Goal: Task Accomplishment & Management: Use online tool/utility

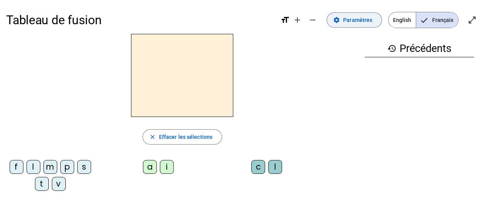
click at [358, 26] on span at bounding box center [354, 20] width 55 height 18
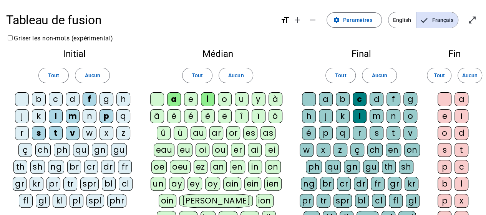
click at [311, 99] on div at bounding box center [309, 99] width 14 height 14
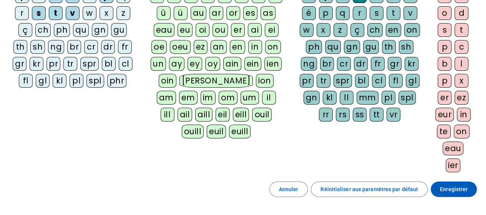
scroll to position [179, 0]
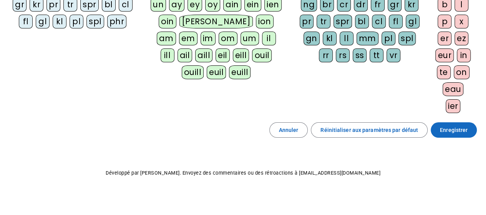
click at [442, 125] on span "Enregistrer" at bounding box center [454, 129] width 28 height 9
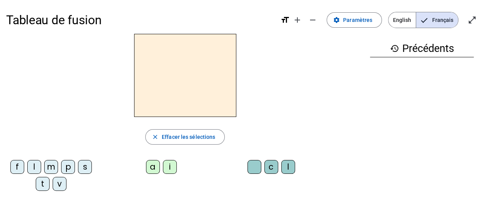
click at [18, 165] on div "f" at bounding box center [17, 167] width 14 height 14
click at [171, 166] on div "i" at bounding box center [170, 167] width 14 height 14
click at [289, 169] on div "l" at bounding box center [288, 167] width 14 height 14
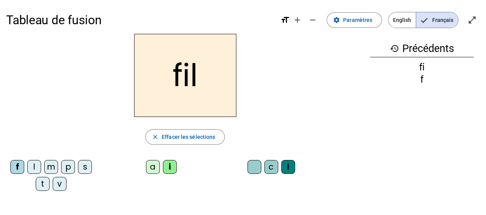
click at [52, 164] on div "m" at bounding box center [51, 167] width 14 height 14
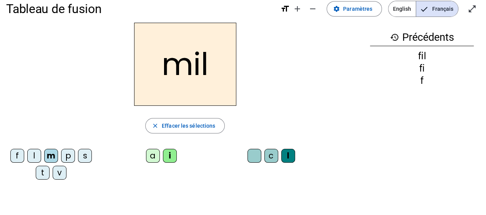
scroll to position [11, 0]
click at [153, 158] on div "a" at bounding box center [153, 156] width 14 height 14
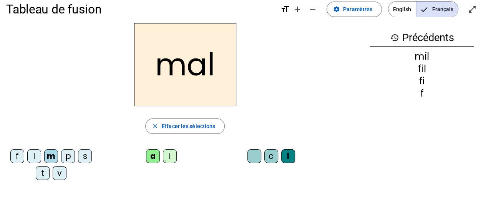
click at [63, 171] on div "v" at bounding box center [60, 173] width 14 height 14
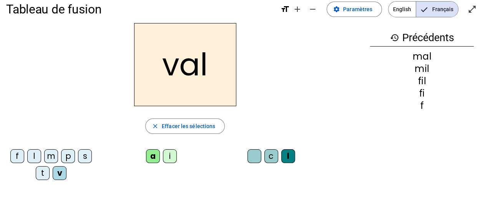
click at [252, 153] on div at bounding box center [255, 156] width 14 height 14
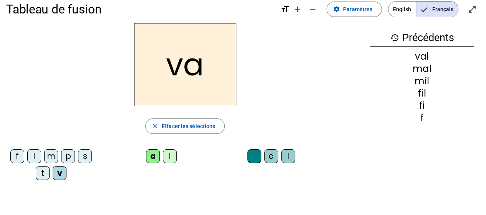
click at [51, 156] on div "m" at bounding box center [51, 156] width 14 height 14
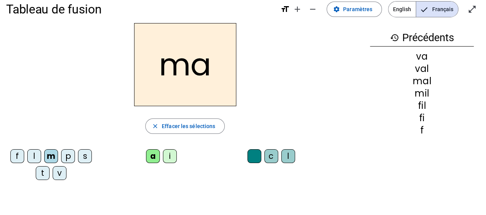
click at [44, 166] on div "t" at bounding box center [43, 173] width 14 height 14
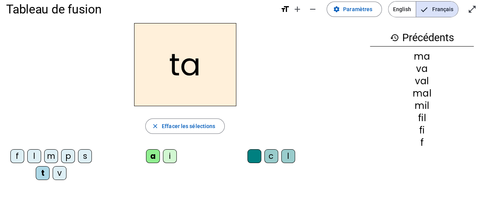
click at [80, 156] on div "s" at bounding box center [85, 156] width 14 height 14
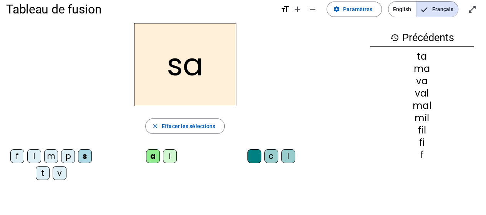
click at [273, 155] on div "c" at bounding box center [271, 156] width 14 height 14
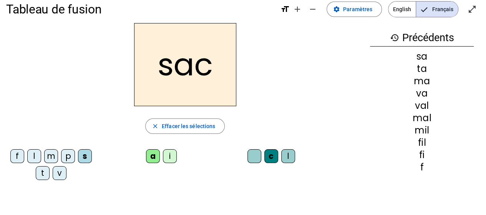
click at [33, 152] on div "l" at bounding box center [34, 156] width 14 height 14
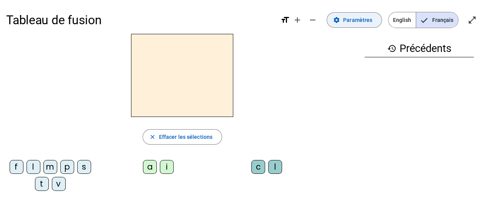
click at [356, 18] on span "Paramètres" at bounding box center [357, 19] width 29 height 9
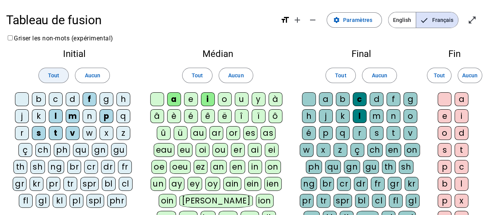
click at [55, 73] on span "Tout" at bounding box center [53, 75] width 11 height 9
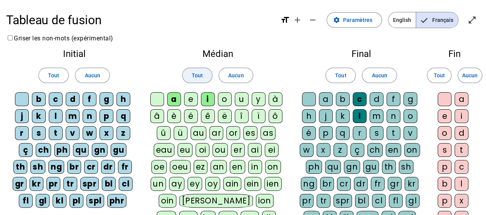
click at [193, 73] on span "Tout" at bounding box center [197, 75] width 11 height 9
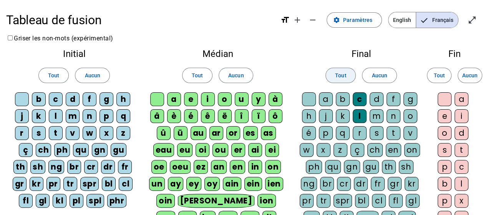
click at [336, 74] on span "Tout" at bounding box center [340, 75] width 11 height 9
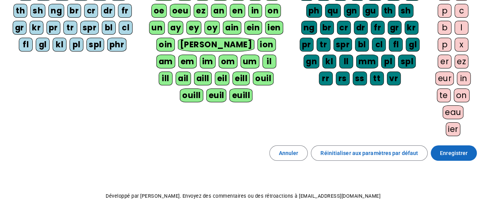
click at [448, 153] on span "Enregistrer" at bounding box center [454, 152] width 28 height 9
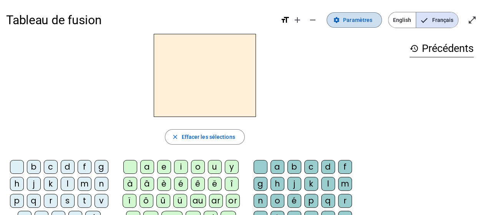
click at [372, 17] on span "Paramètres" at bounding box center [357, 19] width 29 height 9
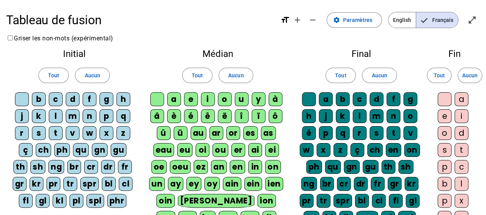
scroll to position [0, 0]
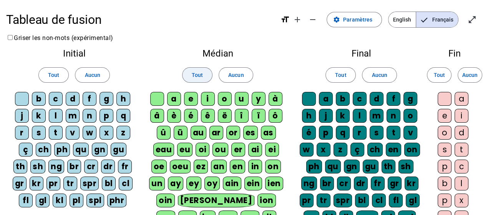
drag, startPoint x: 51, startPoint y: 78, endPoint x: 195, endPoint y: 74, distance: 144.2
click at [195, 74] on div "Initial Tout Aucun b c d f g h j k l m n p q r s t v w x z ç ch ph qu gn gu th …" at bounding box center [243, 172] width 474 height 258
click at [195, 74] on span "Tout" at bounding box center [197, 74] width 11 height 9
click at [339, 75] on span "Tout" at bounding box center [340, 74] width 11 height 9
click at [440, 74] on span "Tout" at bounding box center [439, 74] width 11 height 9
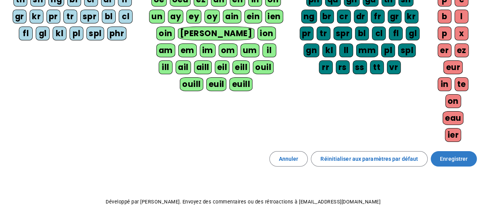
click at [456, 154] on span "Enregistrer" at bounding box center [454, 158] width 28 height 9
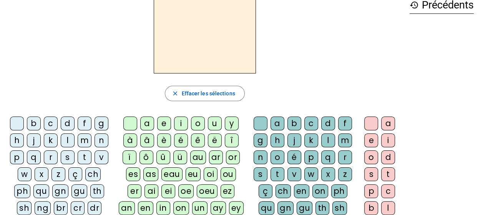
scroll to position [43, 0]
click at [201, 157] on div "au" at bounding box center [198, 158] width 16 height 14
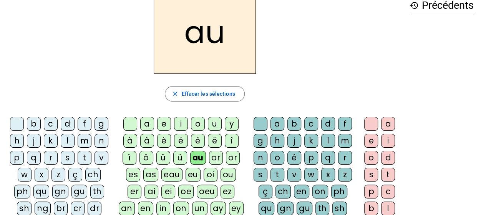
click at [274, 174] on div "t" at bounding box center [278, 175] width 14 height 14
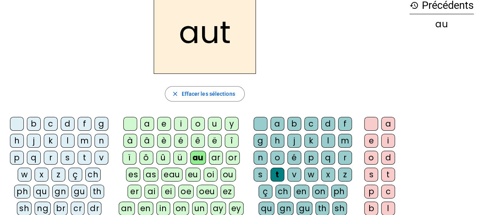
click at [374, 159] on div "o" at bounding box center [371, 158] width 14 height 14
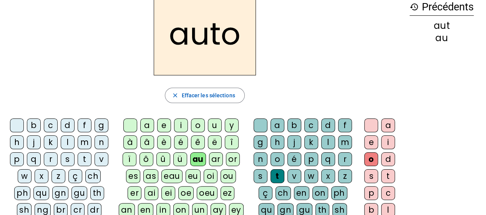
scroll to position [0, 0]
